Goal: Task Accomplishment & Management: Manage account settings

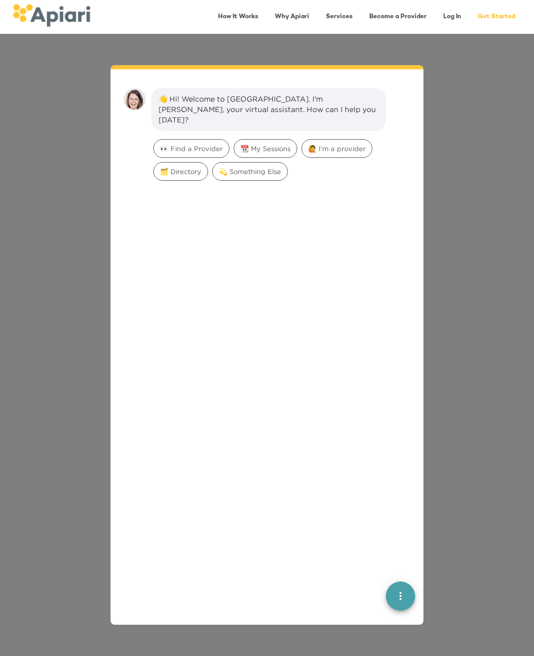
scroll to position [15, 0]
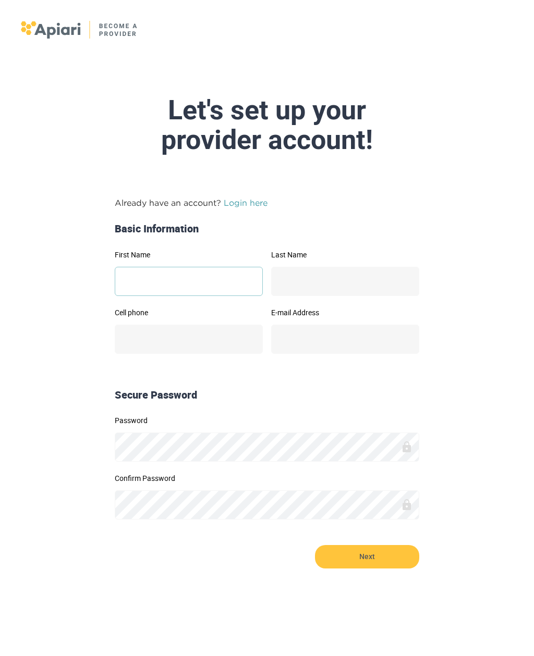
click at [146, 283] on input "First Name" at bounding box center [189, 281] width 148 height 29
type input "******"
type input "*********"
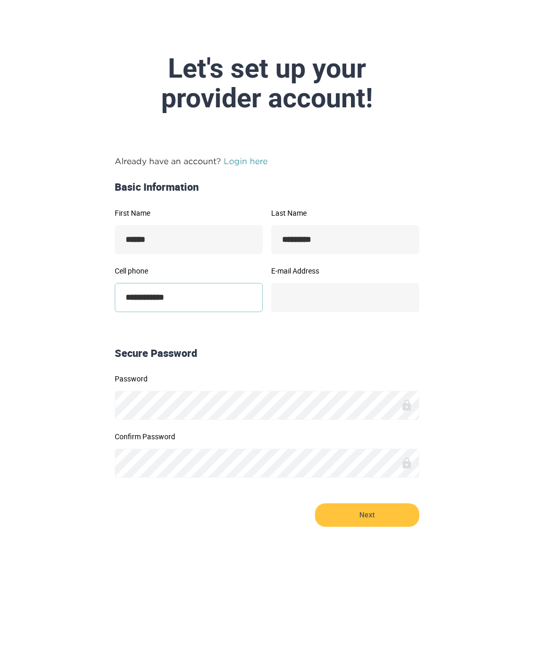
type input "**********"
click at [291, 325] on input "E-mail Address" at bounding box center [345, 339] width 148 height 29
type input "**********"
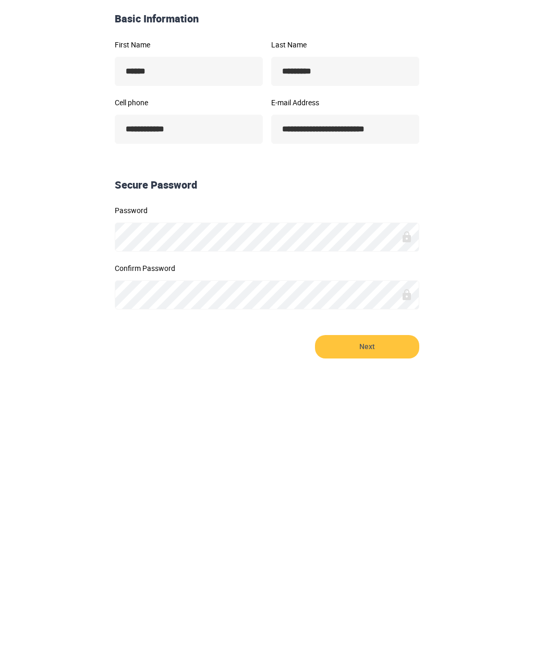
click at [332, 545] on span "Next" at bounding box center [367, 556] width 104 height 23
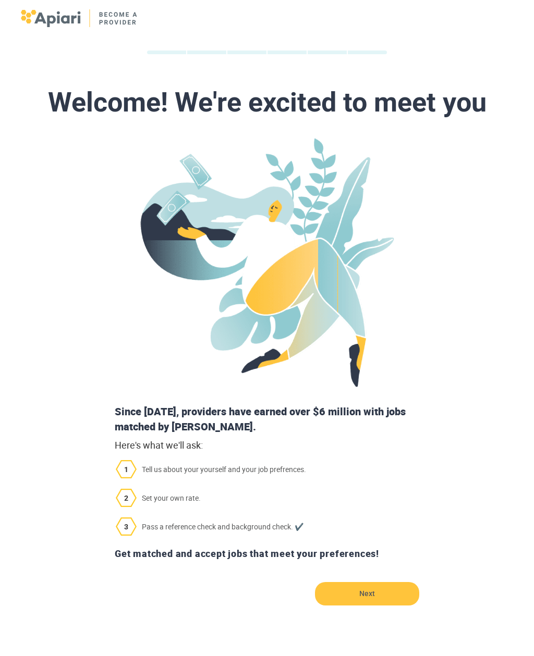
scroll to position [12, 0]
click at [170, 466] on span "Tell us about your yourself and your job prefrences." at bounding box center [267, 469] width 313 height 18
click at [123, 462] on img at bounding box center [126, 469] width 21 height 18
click at [192, 467] on span "Tell us about your yourself and your job prefrences." at bounding box center [267, 469] width 313 height 18
click at [174, 524] on span "Pass a reference check and background check. ✔️" at bounding box center [267, 526] width 313 height 18
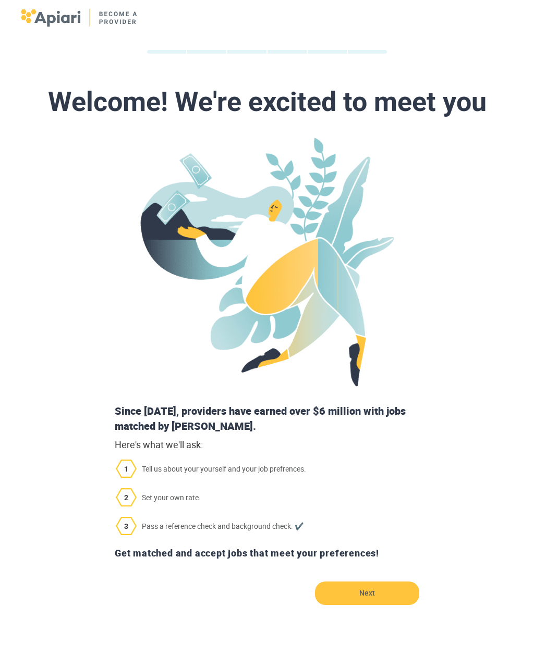
click at [167, 493] on span "Set your own rate." at bounding box center [267, 497] width 313 height 18
click at [168, 559] on div "Get matched and accept jobs that meet your preferences!" at bounding box center [267, 553] width 313 height 23
click at [173, 473] on span "Tell us about your yourself and your job prefrences." at bounding box center [267, 469] width 313 height 18
click at [152, 415] on div "Since [DATE], providers have earned over $6 million with jobs matched by [PERSO…" at bounding box center [267, 419] width 313 height 30
click at [334, 591] on span "Next" at bounding box center [367, 593] width 104 height 23
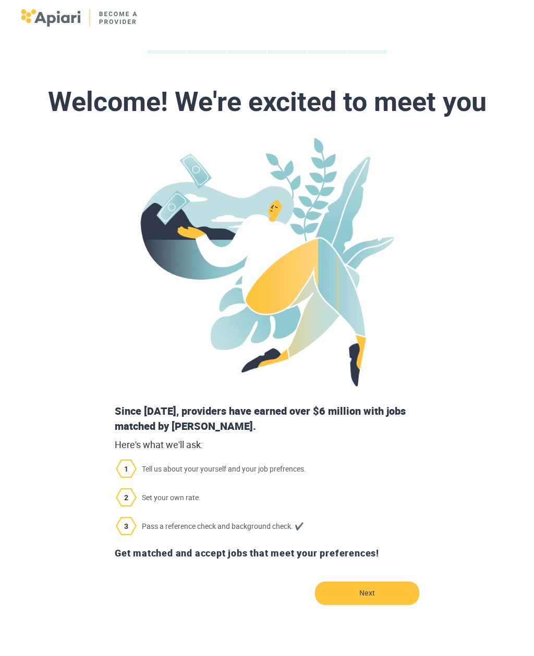
scroll to position [0, 0]
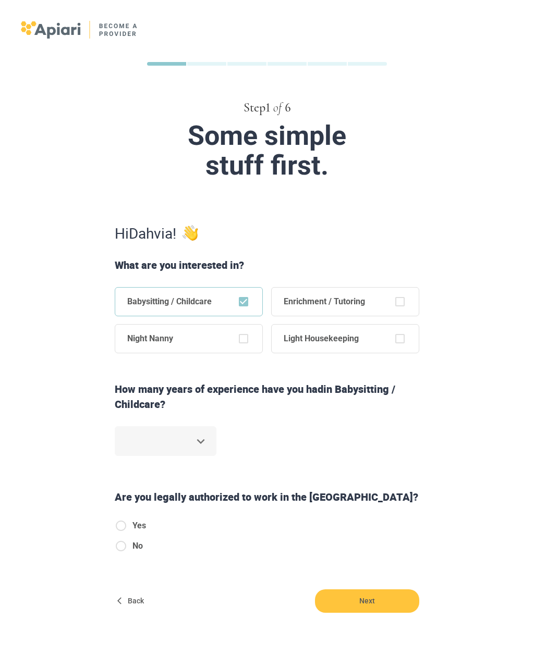
click at [199, 443] on body "Step 1 of 6 Some simple stuff first. Hi Dahvia ! What are you interested in? Ba…" at bounding box center [267, 328] width 534 height 656
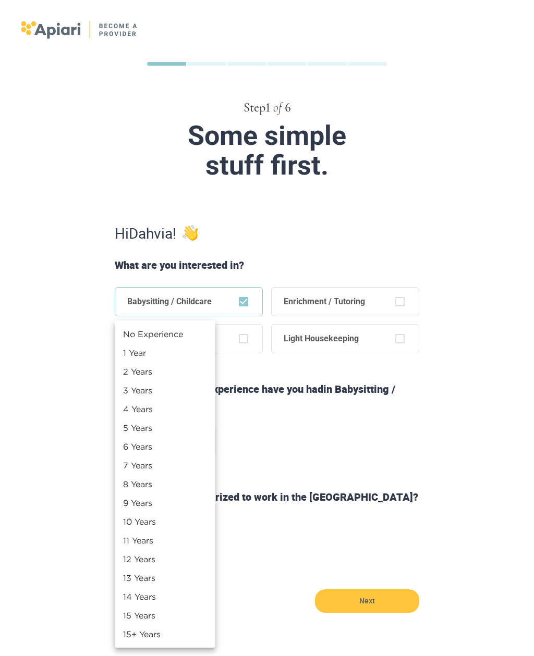
click at [136, 391] on li "3 Years" at bounding box center [165, 390] width 101 height 19
type input "*"
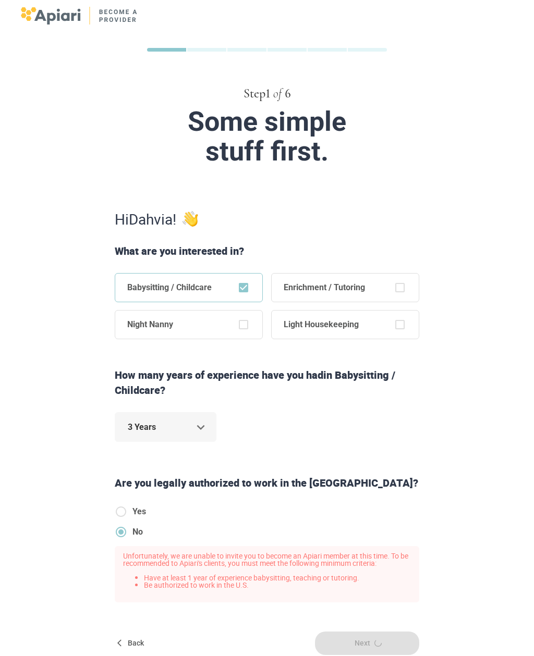
scroll to position [17, 0]
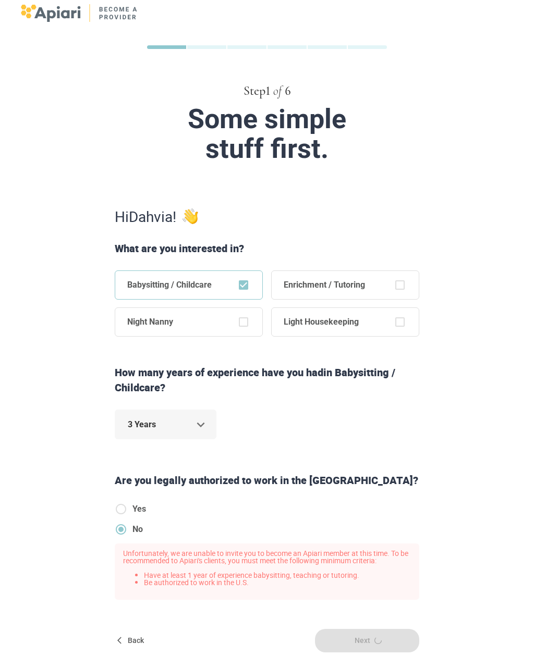
click at [124, 640] on icon "button" at bounding box center [121, 641] width 8 height 8
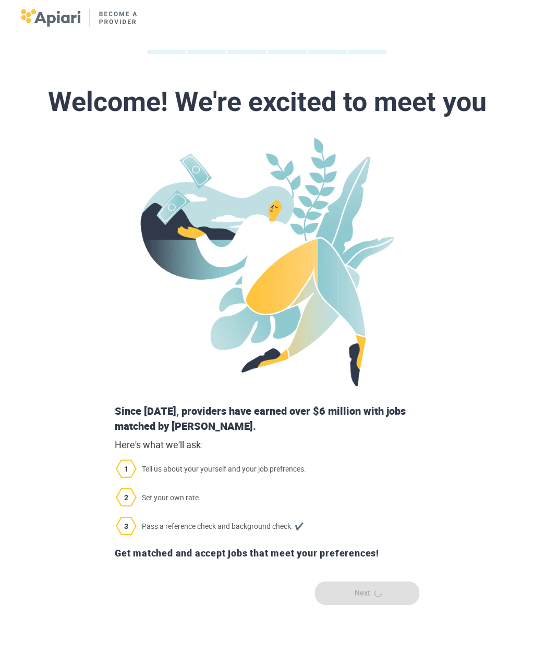
scroll to position [0, 0]
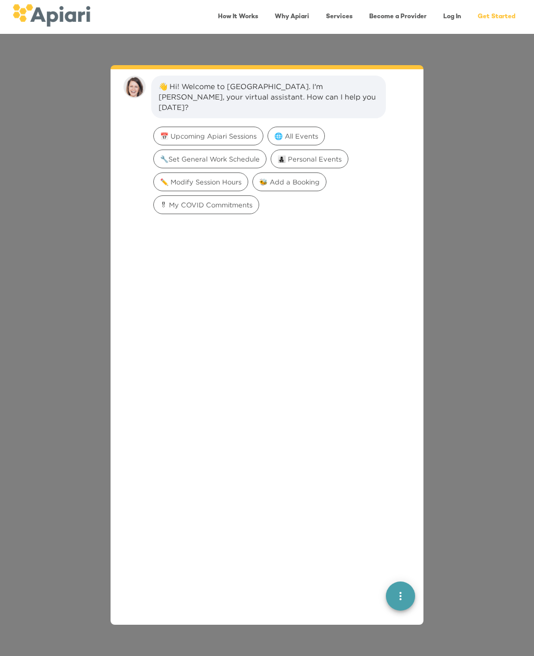
scroll to position [15, 0]
click at [450, 14] on link "Log In" at bounding box center [452, 16] width 30 height 21
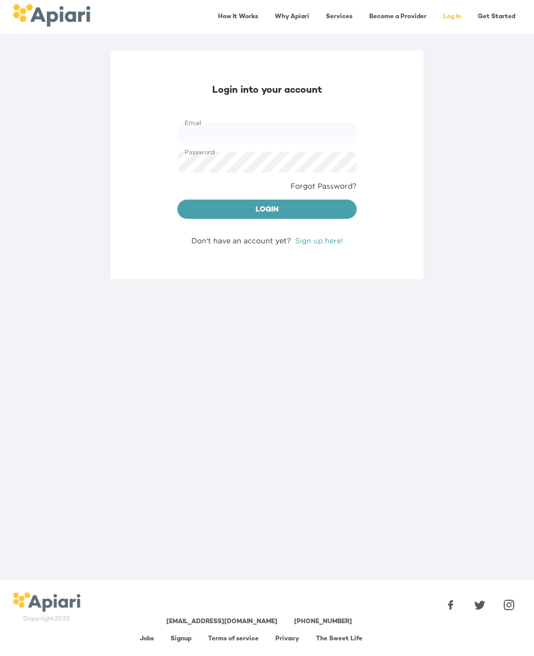
click at [197, 137] on input "Email" at bounding box center [266, 133] width 179 height 21
type input "**********"
click at [195, 208] on span "Login" at bounding box center [267, 210] width 163 height 13
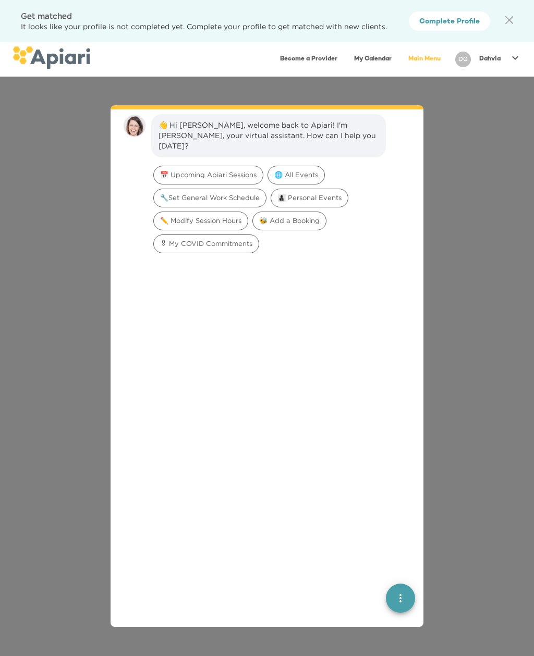
scroll to position [15, 0]
click at [77, 217] on div "👋 Hi [PERSON_NAME], welcome back to Apiari! I'm [PERSON_NAME], your virtual ass…" at bounding box center [267, 367] width 534 height 580
click at [512, 63] on icon at bounding box center [515, 58] width 13 height 13
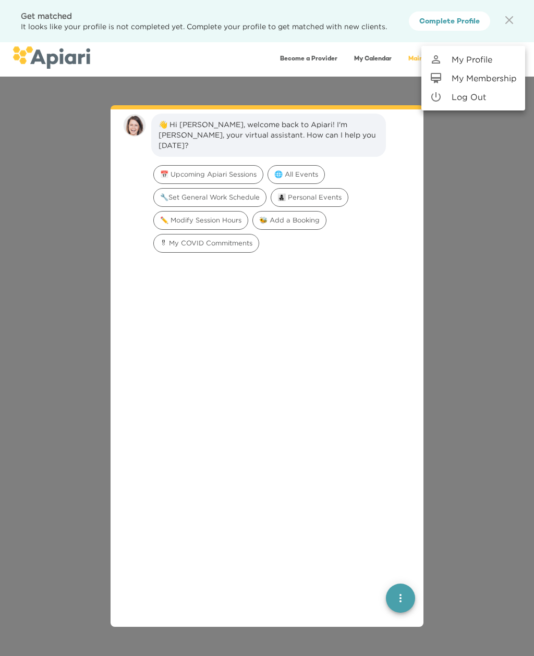
click at [458, 60] on p "My Profile" at bounding box center [471, 59] width 41 height 13
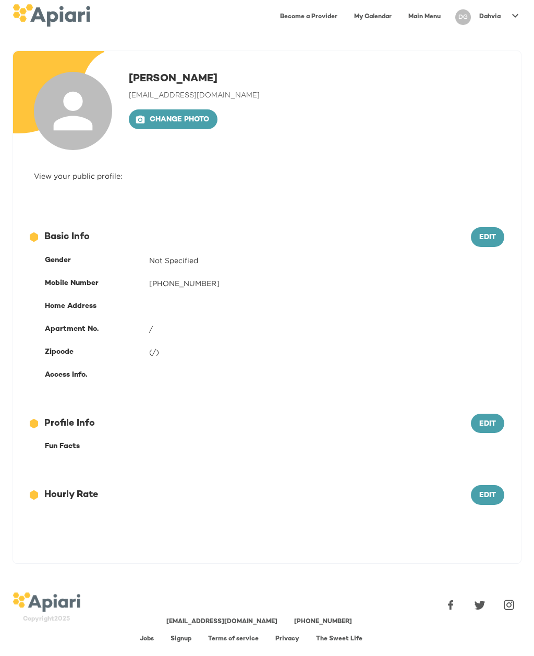
click at [482, 7] on div "DG Dahvia" at bounding box center [488, 17] width 75 height 24
click at [450, 22] on div at bounding box center [441, 22] width 22 height 13
click at [153, 88] on div "[PERSON_NAME] [EMAIL_ADDRESS][DOMAIN_NAME] Change photo" at bounding box center [194, 111] width 131 height 78
click at [148, 96] on span "[EMAIL_ADDRESS][DOMAIN_NAME]" at bounding box center [194, 96] width 131 height 8
click at [70, 105] on icon at bounding box center [73, 111] width 39 height 39
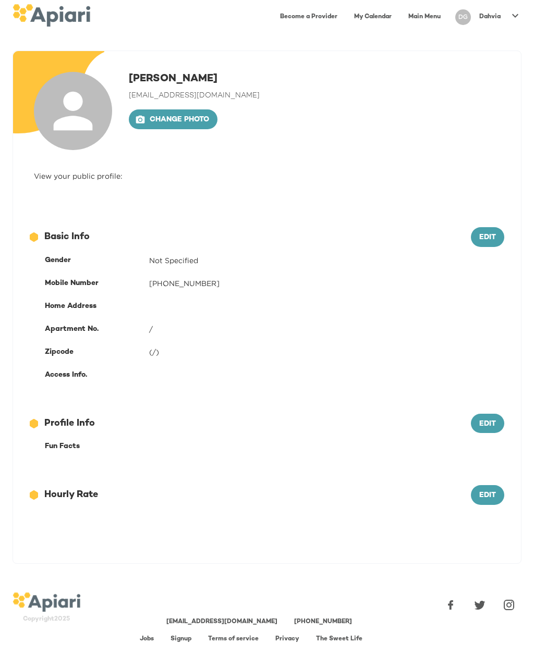
click at [73, 125] on icon at bounding box center [73, 111] width 39 height 39
click at [72, 106] on icon at bounding box center [73, 111] width 39 height 39
click at [36, 87] on icon at bounding box center [58, 92] width 91 height 82
click at [75, 124] on icon at bounding box center [73, 111] width 39 height 39
click at [490, 18] on p "Dahvia" at bounding box center [489, 17] width 21 height 9
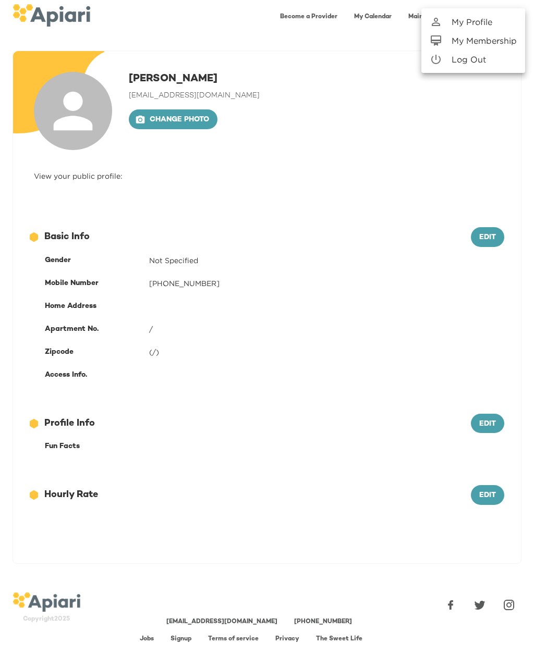
click at [287, 39] on div at bounding box center [267, 328] width 534 height 656
click at [293, 8] on link "Become a Provider" at bounding box center [309, 16] width 70 height 21
click at [416, 15] on link "Main Menu" at bounding box center [424, 16] width 45 height 21
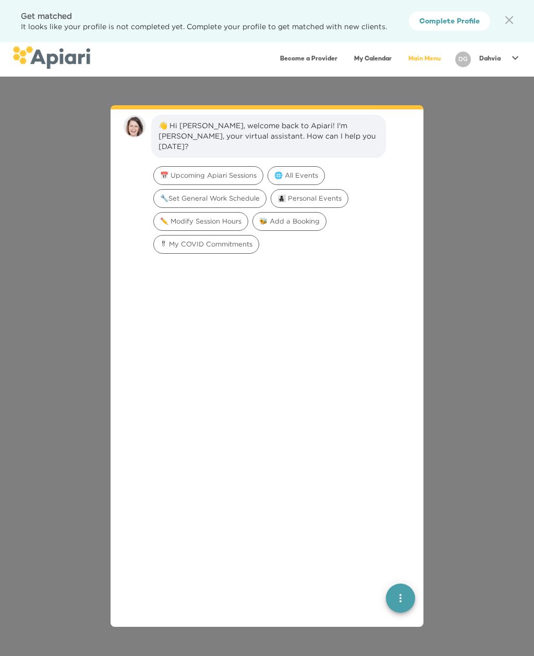
scroll to position [15, 0]
click at [442, 28] on span "Complete Profile" at bounding box center [449, 22] width 60 height 13
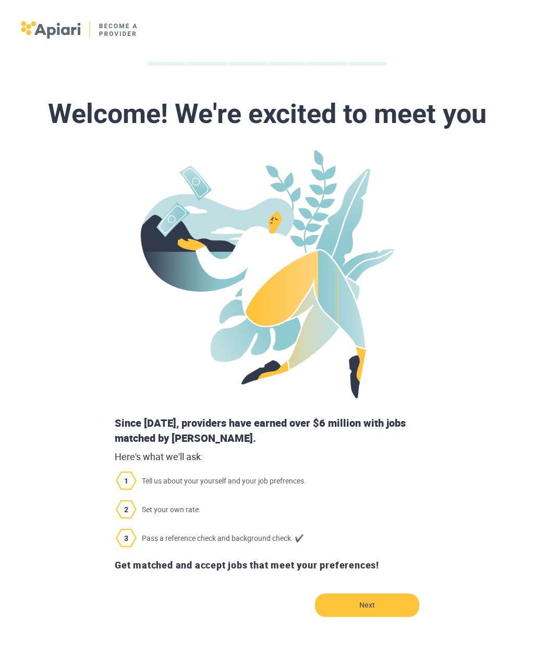
click at [354, 608] on span "Next" at bounding box center [367, 605] width 104 height 23
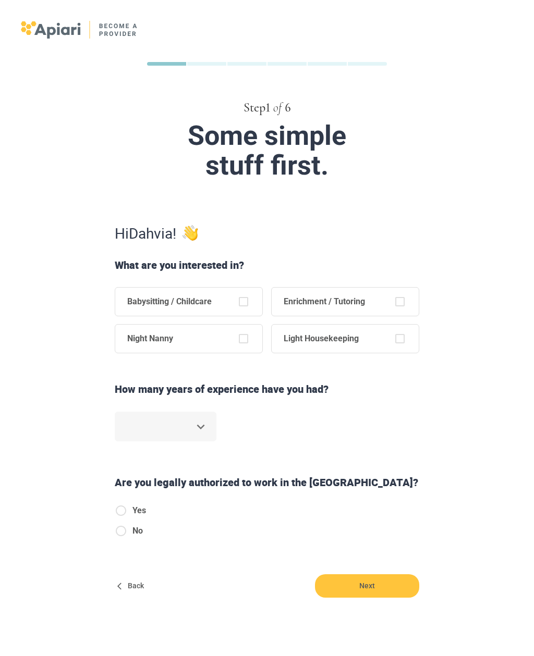
click at [45, 31] on img at bounding box center [79, 30] width 117 height 18
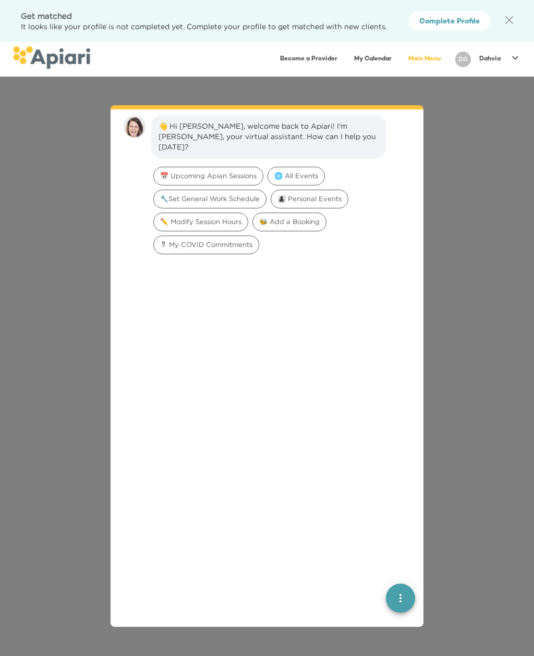
scroll to position [15, 0]
click at [501, 59] on div "Dahvia" at bounding box center [490, 59] width 30 height 17
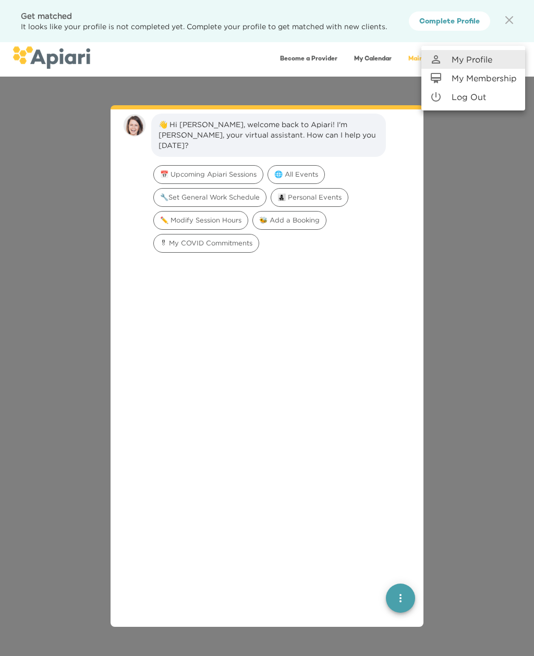
click at [457, 100] on p "Log Out" at bounding box center [468, 97] width 34 height 13
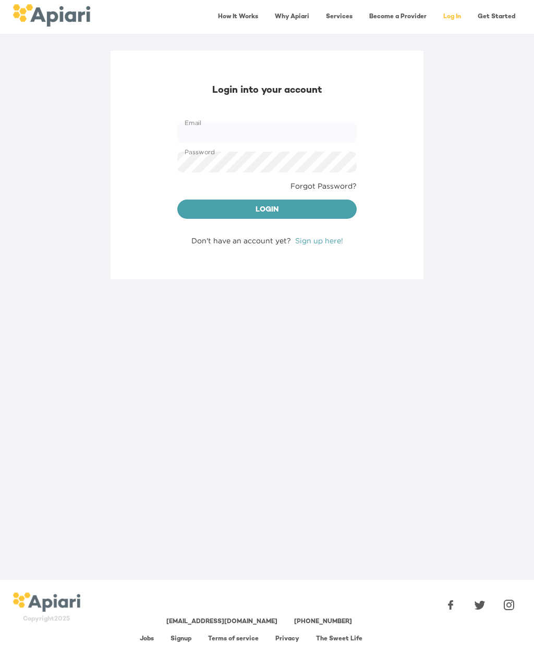
click at [202, 125] on input "Email" at bounding box center [266, 133] width 179 height 21
type input "**********"
click at [340, 214] on span "Login" at bounding box center [267, 210] width 163 height 13
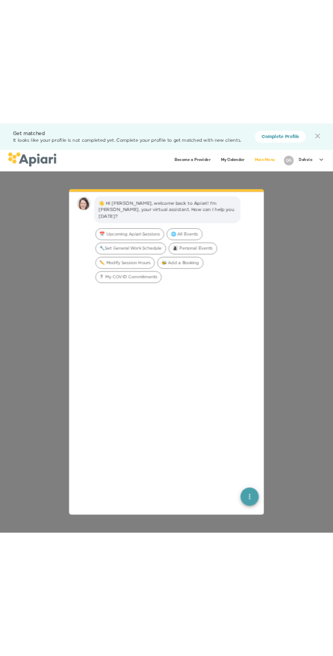
scroll to position [15, 0]
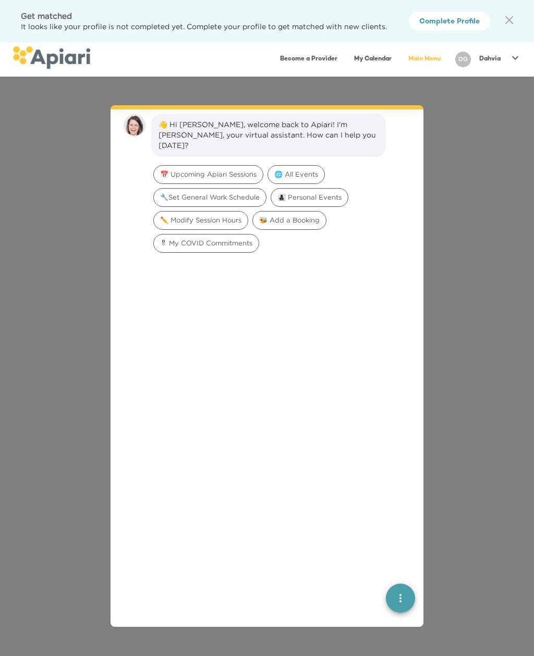
click at [509, 56] on icon at bounding box center [515, 58] width 13 height 13
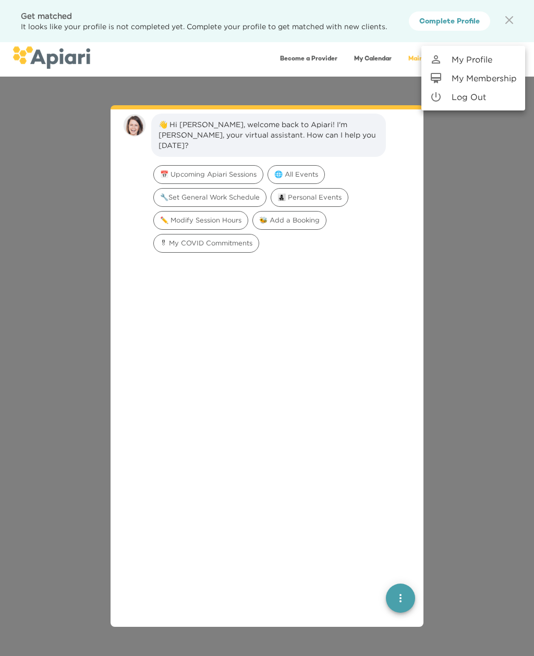
click at [498, 81] on p "My Membership" at bounding box center [483, 78] width 65 height 13
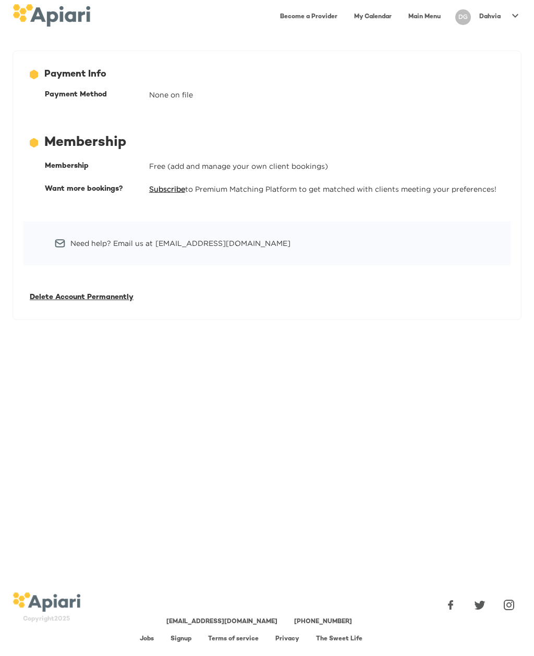
click at [104, 297] on span "Delete Account Permanently" at bounding box center [82, 297] width 104 height 8
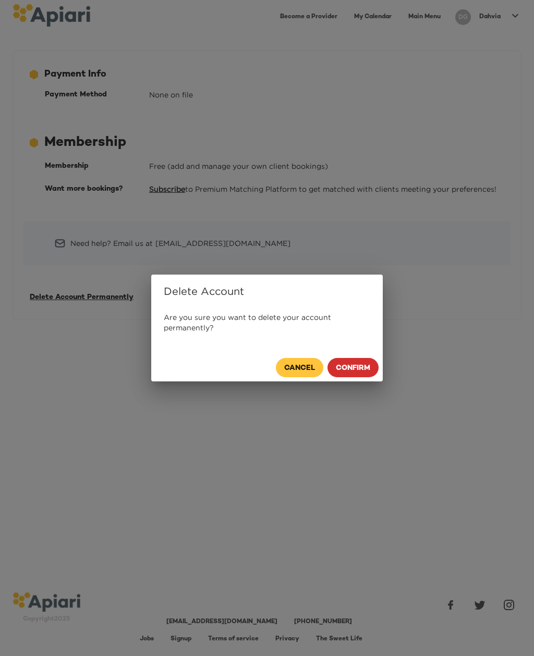
click at [358, 366] on span "Confirm" at bounding box center [353, 368] width 34 height 13
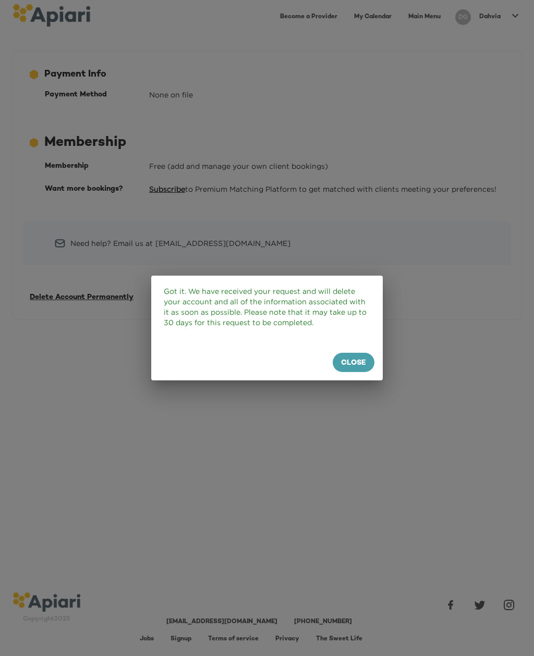
click at [357, 357] on span "Close" at bounding box center [353, 363] width 25 height 13
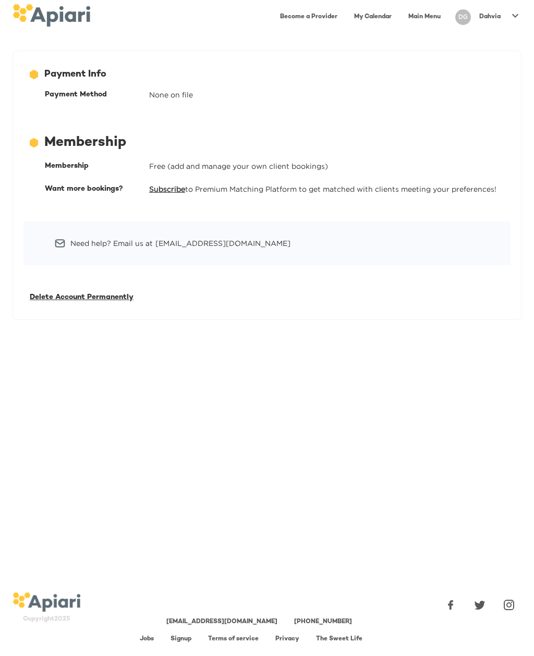
click at [510, 16] on icon at bounding box center [515, 15] width 13 height 13
click at [480, 57] on p "Log Out" at bounding box center [468, 59] width 34 height 13
